Goal: Information Seeking & Learning: Learn about a topic

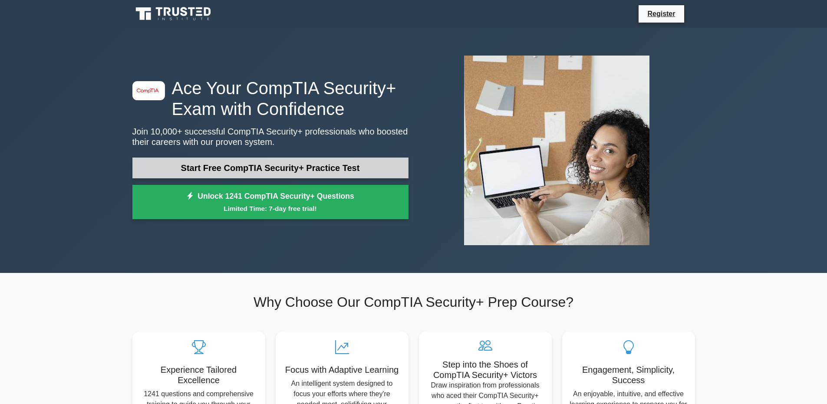
click at [342, 167] on link "Start Free CompTIA Security+ Practice Test" at bounding box center [270, 168] width 276 height 21
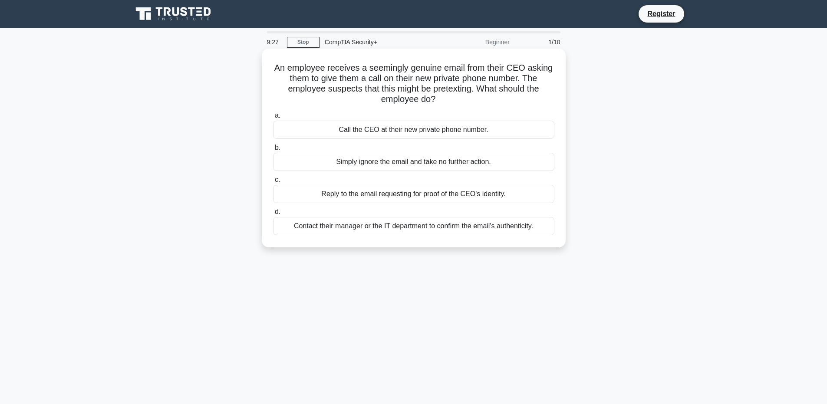
click at [319, 228] on div "Contact their manager or the IT department to confirm the email's authenticity." at bounding box center [413, 226] width 281 height 18
click at [273, 215] on input "d. Contact their manager or the IT department to confirm the email's authentici…" at bounding box center [273, 212] width 0 height 6
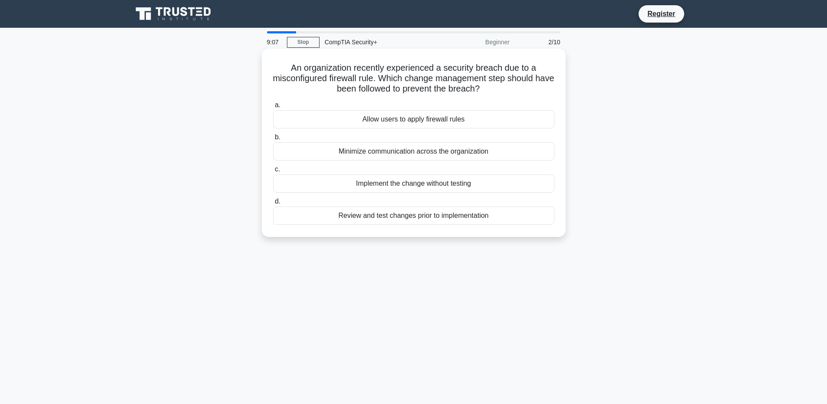
click at [336, 217] on div "Review and test changes prior to implementation" at bounding box center [413, 216] width 281 height 18
click at [273, 204] on input "d. Review and test changes prior to implementation" at bounding box center [273, 202] width 0 height 6
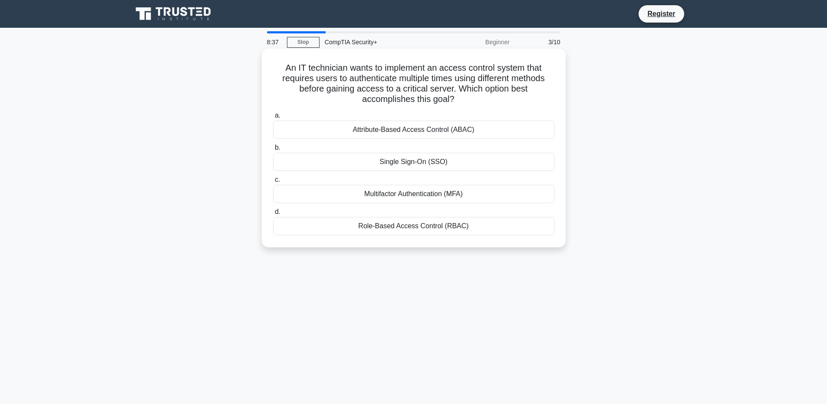
click at [325, 194] on div "Multifactor Authentication (MFA)" at bounding box center [413, 194] width 281 height 18
click at [273, 183] on input "c. Multifactor Authentication (MFA)" at bounding box center [273, 180] width 0 height 6
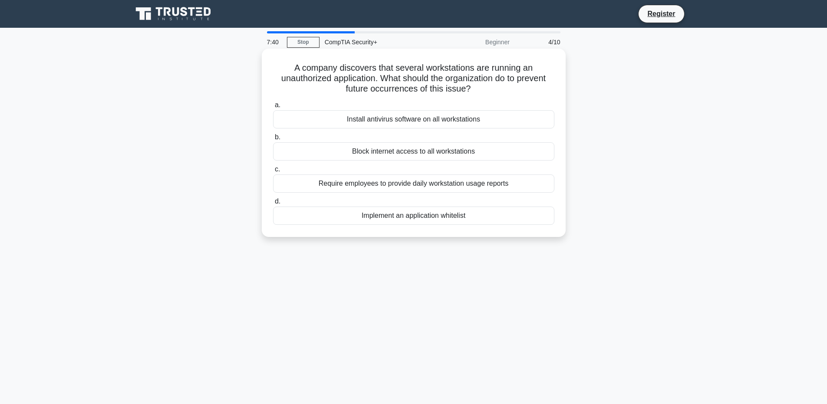
click at [435, 218] on div "Implement an application whitelist" at bounding box center [413, 216] width 281 height 18
click at [273, 204] on input "d. Implement an application whitelist" at bounding box center [273, 202] width 0 height 6
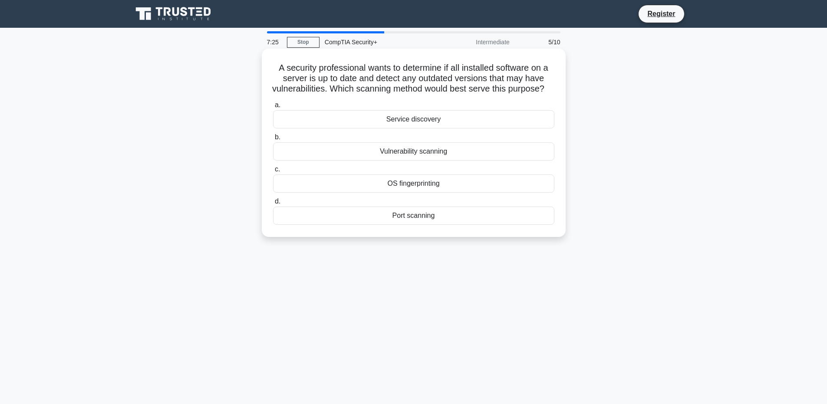
click at [470, 161] on div "Vulnerability scanning" at bounding box center [413, 151] width 281 height 18
click at [273, 140] on input "b. Vulnerability scanning" at bounding box center [273, 138] width 0 height 6
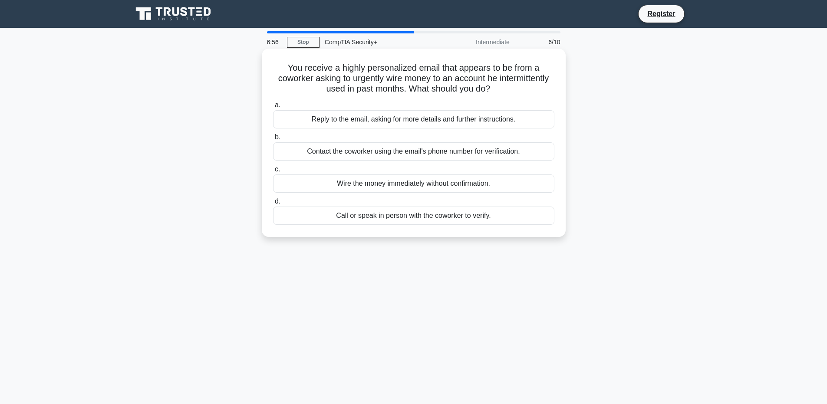
click at [437, 218] on div "Call or speak in person with the coworker to verify." at bounding box center [413, 216] width 281 height 18
click at [273, 204] on input "d. Call or speak in person with the coworker to verify." at bounding box center [273, 202] width 0 height 6
click at [439, 124] on div "Request a security guarantee from the provider" at bounding box center [413, 119] width 281 height 18
click at [273, 108] on input "a. Request a security guarantee from the provider" at bounding box center [273, 105] width 0 height 6
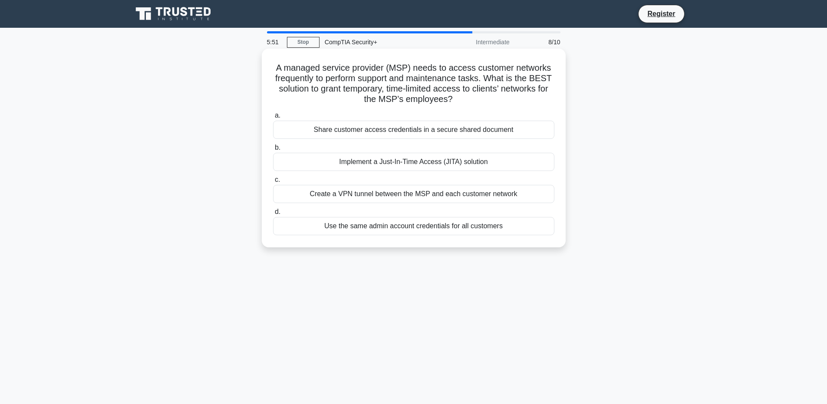
click at [404, 162] on div "Implement a Just-In-Time Access (JITA) solution" at bounding box center [413, 162] width 281 height 18
click at [273, 151] on input "b. Implement a Just-In-Time Access (JITA) solution" at bounding box center [273, 148] width 0 height 6
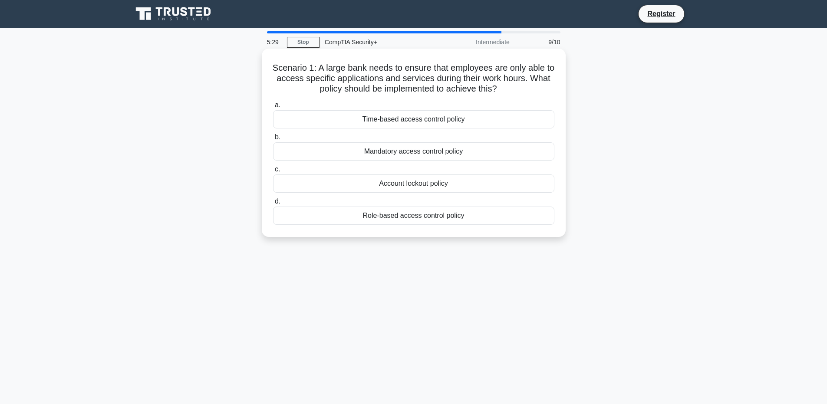
click at [332, 118] on div "Time-based access control policy" at bounding box center [413, 119] width 281 height 18
click at [273, 108] on input "a. Time-based access control policy" at bounding box center [273, 105] width 0 height 6
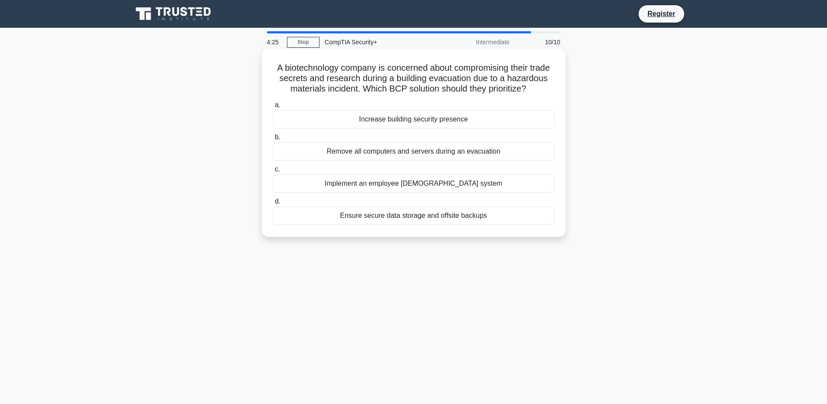
click at [308, 225] on div "Ensure secure data storage and offsite backups" at bounding box center [413, 216] width 281 height 18
click at [273, 204] on input "d. Ensure secure data storage and offsite backups" at bounding box center [273, 202] width 0 height 6
